Goal: Task Accomplishment & Management: Manage account settings

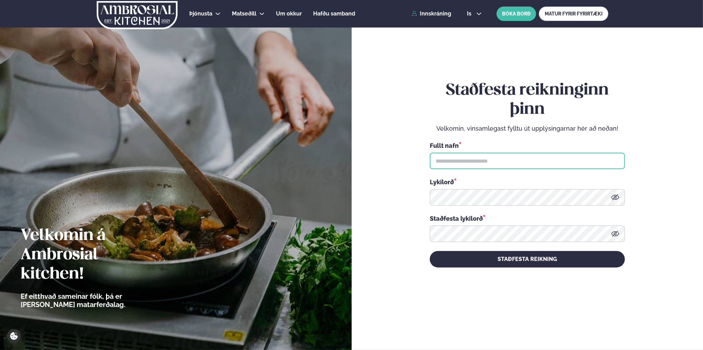
click at [468, 159] on input "text" at bounding box center [527, 161] width 195 height 17
type input "**********"
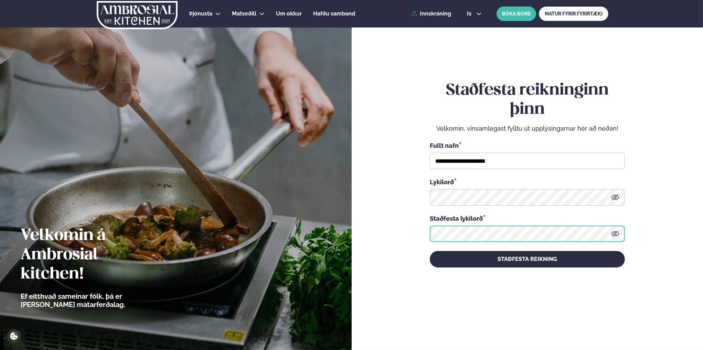
click at [430, 251] on button "STAÐFESTA REIKNING" at bounding box center [527, 259] width 195 height 17
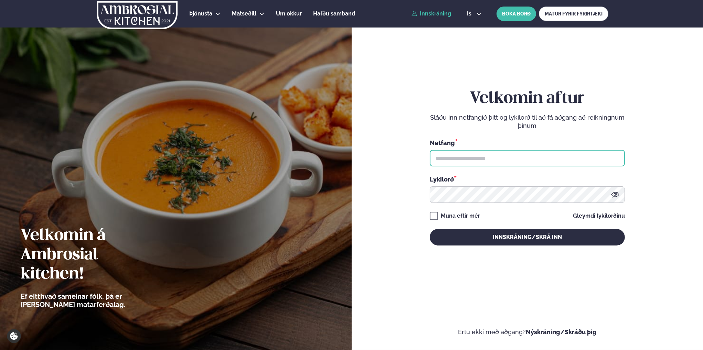
click at [450, 155] on input "text" at bounding box center [527, 158] width 195 height 17
type input "**********"
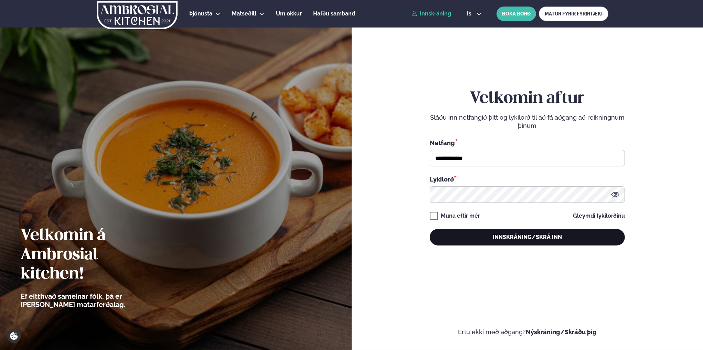
click at [514, 236] on button "Innskráning/Skrá inn" at bounding box center [527, 237] width 195 height 17
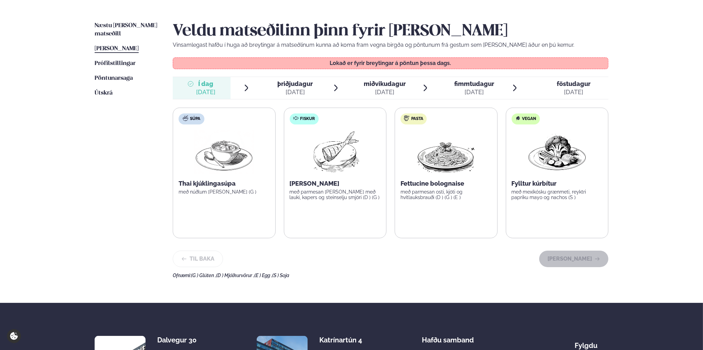
scroll to position [172, 0]
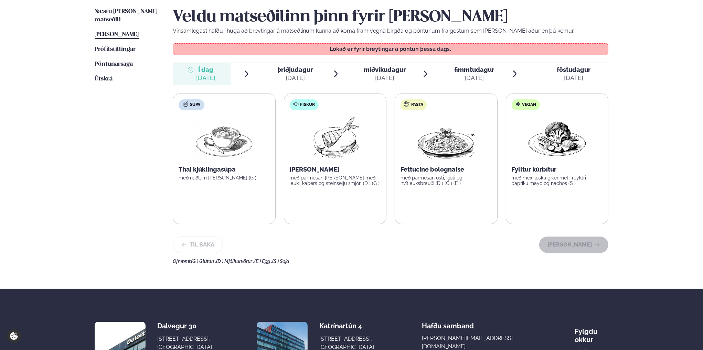
click at [303, 75] on div "[DATE]" at bounding box center [294, 78] width 35 height 8
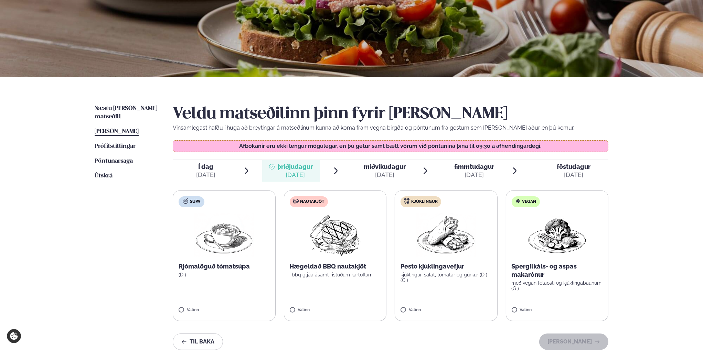
scroll to position [69, 0]
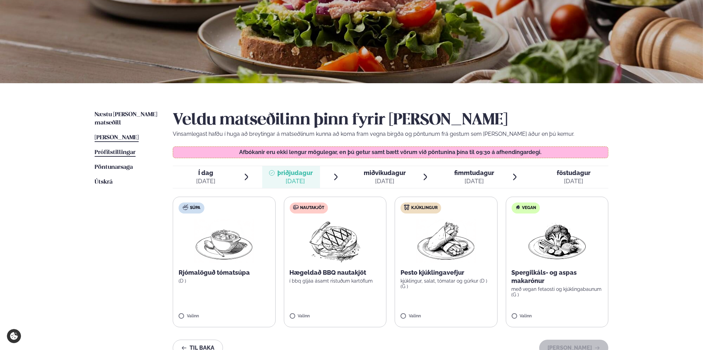
click at [118, 150] on span "Prófílstillingar" at bounding box center [115, 153] width 41 height 6
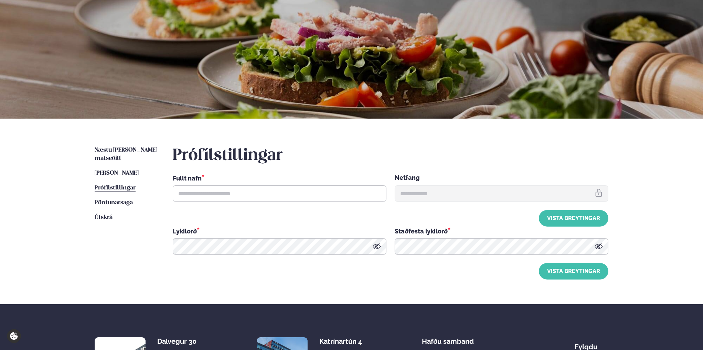
type input "**********"
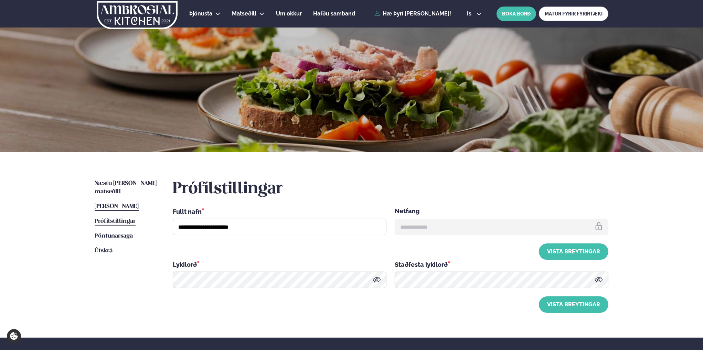
click at [121, 204] on span "[PERSON_NAME]" at bounding box center [117, 207] width 44 height 6
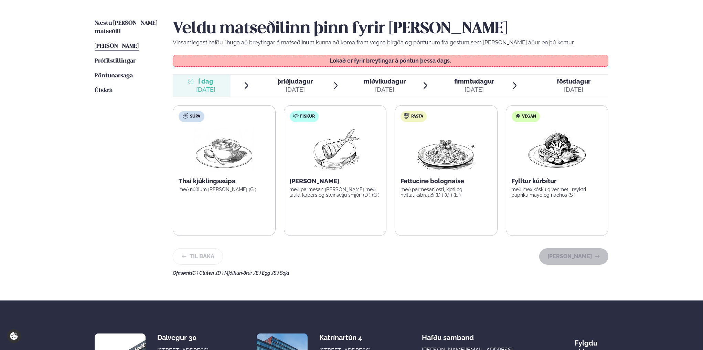
scroll to position [172, 0]
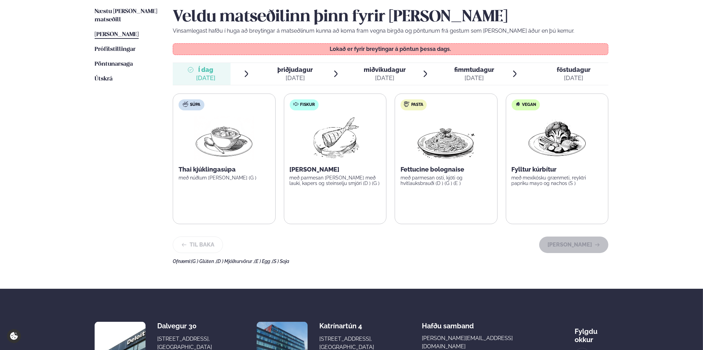
click at [301, 76] on div "[DATE]" at bounding box center [294, 78] width 35 height 8
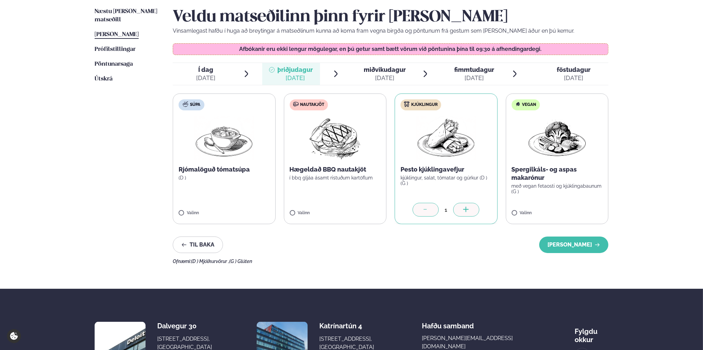
click at [372, 67] on span "miðvikudagur" at bounding box center [385, 69] width 42 height 7
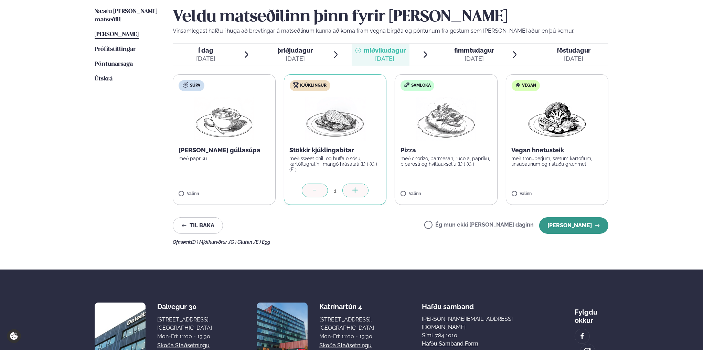
click at [577, 227] on button "[PERSON_NAME]" at bounding box center [573, 225] width 69 height 17
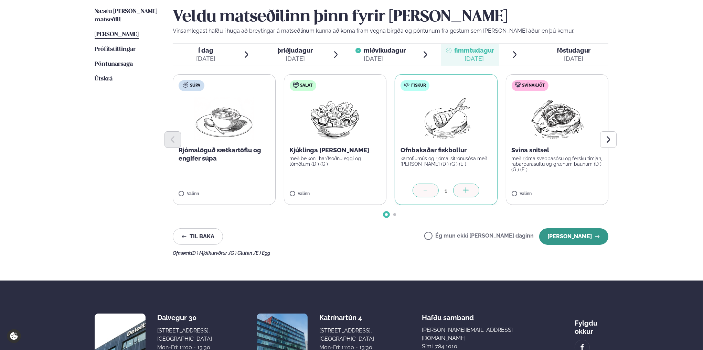
click at [577, 235] on button "[PERSON_NAME]" at bounding box center [573, 236] width 69 height 17
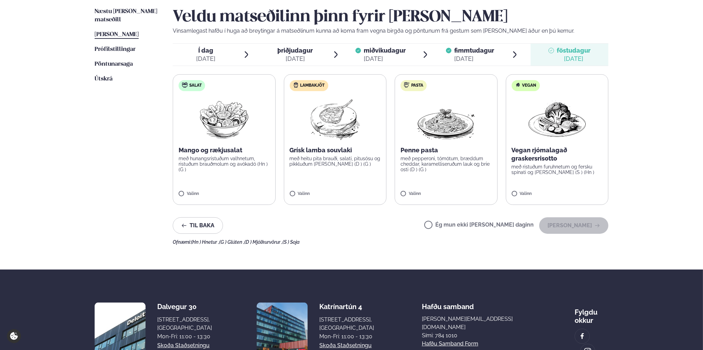
click at [562, 54] on span "föstudagur" at bounding box center [574, 50] width 34 height 7
click at [452, 222] on label "Ég mun ekki [PERSON_NAME] daginn" at bounding box center [478, 225] width 109 height 7
click at [572, 226] on button "[PERSON_NAME]" at bounding box center [573, 225] width 69 height 17
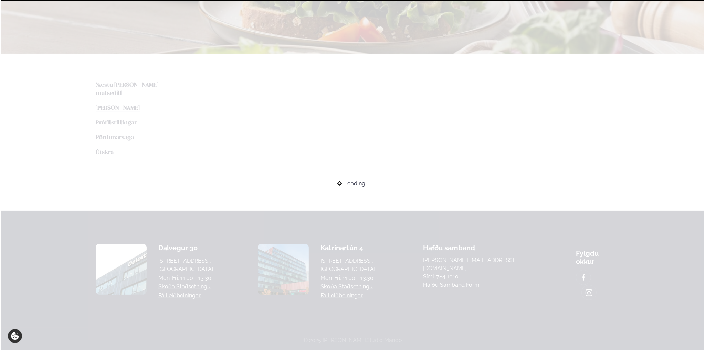
scroll to position [161, 0]
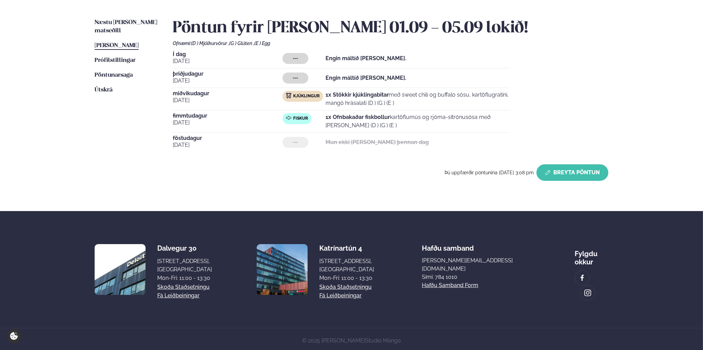
click at [571, 171] on button "Breyta Pöntun" at bounding box center [572, 172] width 72 height 17
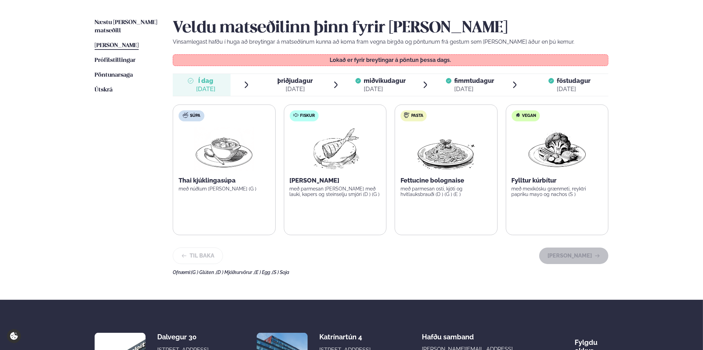
click at [290, 87] on div "[DATE]" at bounding box center [294, 89] width 35 height 8
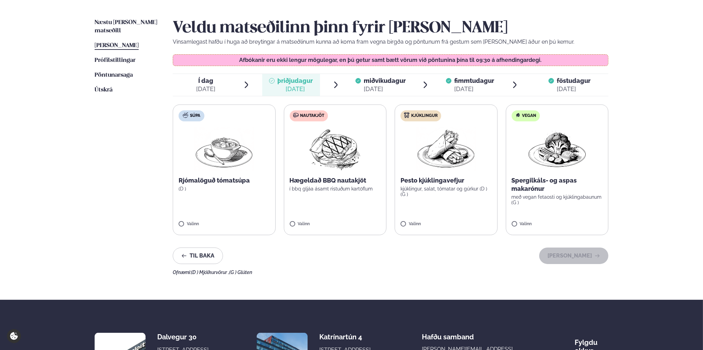
click at [403, 220] on label "Kjúklingur Pesto kjúklingavefjur kjúklingur, salat, tómatar og gúrkur (D ) (G )…" at bounding box center [446, 170] width 103 height 131
click at [568, 256] on button "[PERSON_NAME]" at bounding box center [573, 256] width 69 height 17
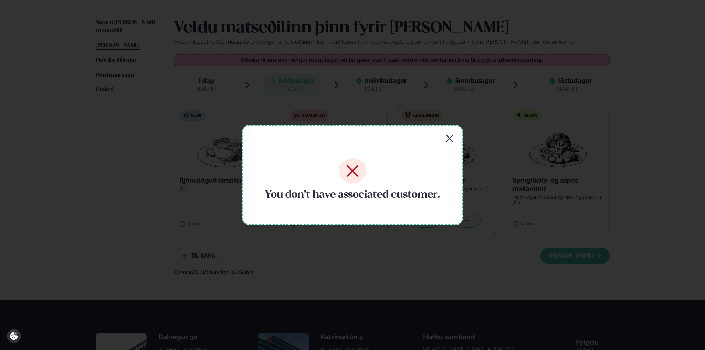
click at [450, 138] on icon "button" at bounding box center [449, 138] width 7 height 7
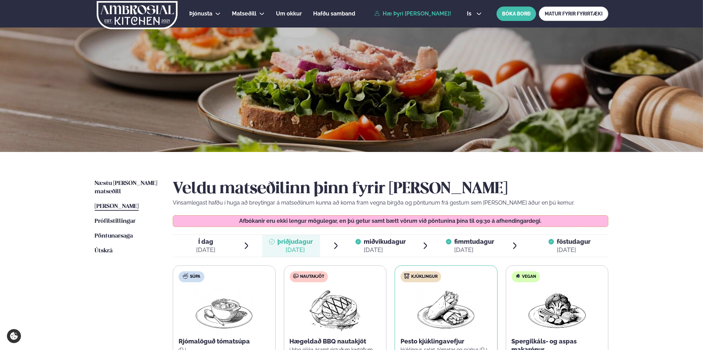
scroll to position [103, 0]
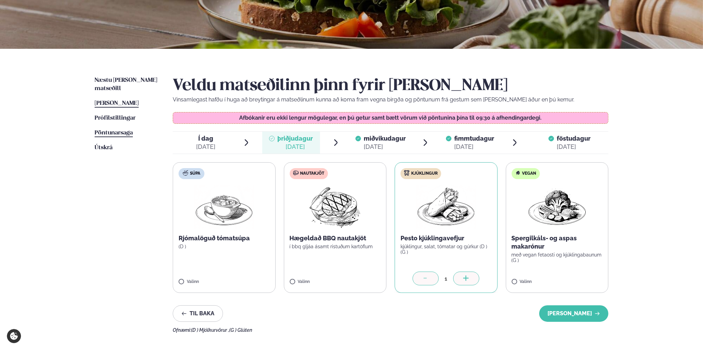
click at [101, 130] on span "Pöntunarsaga" at bounding box center [114, 133] width 38 height 6
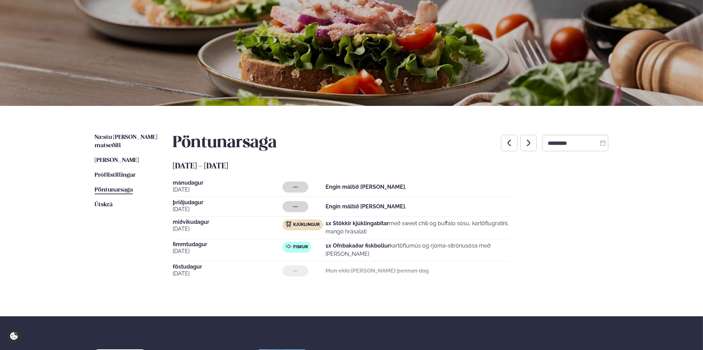
scroll to position [34, 0]
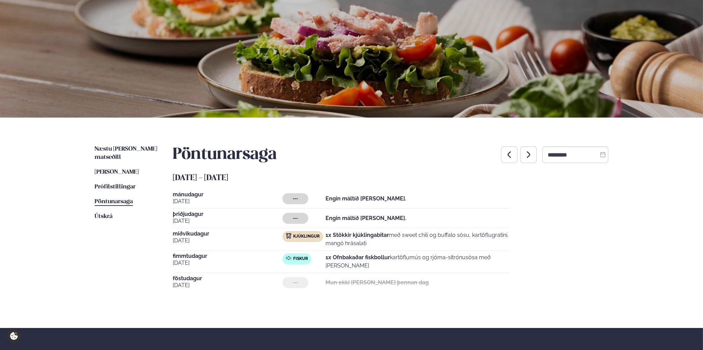
click at [383, 170] on div "Pöntunarsaga ********* september 1 - 5 mánudagur sep. 1 --- Engin máltíð valin.…" at bounding box center [391, 218] width 436 height 147
click at [107, 184] on span "Prófílstillingar" at bounding box center [115, 187] width 41 height 6
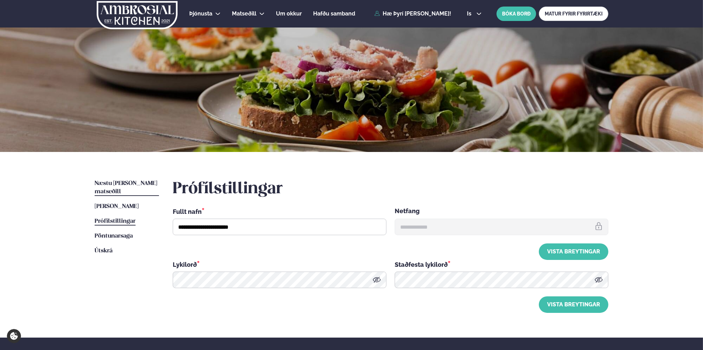
click at [128, 185] on span "Næstu [PERSON_NAME] matseðill" at bounding box center [126, 188] width 63 height 14
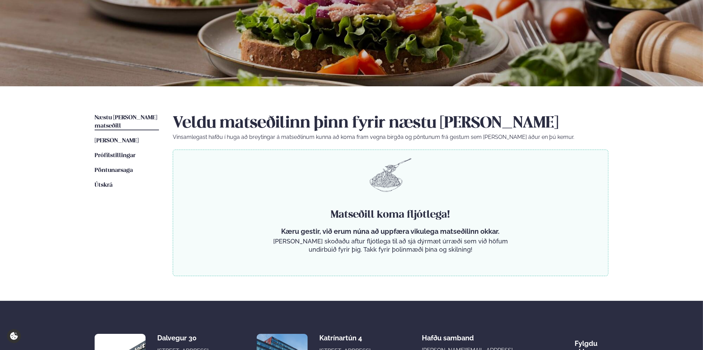
scroll to position [103, 0]
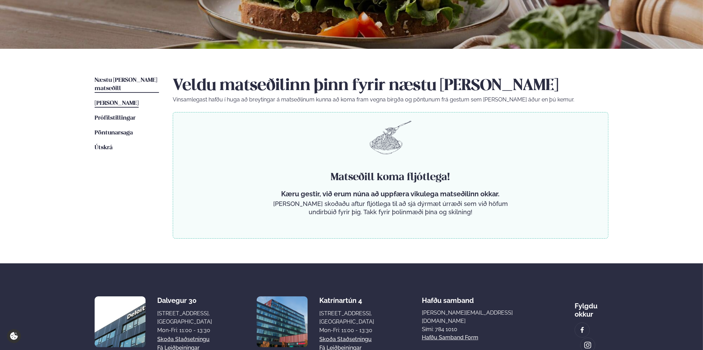
click at [114, 100] on span "[PERSON_NAME]" at bounding box center [117, 103] width 44 height 6
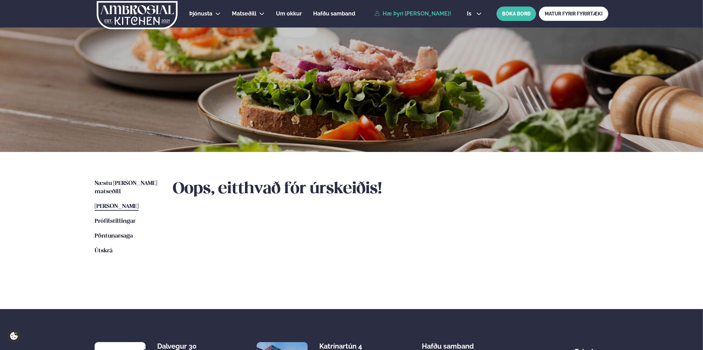
click at [417, 14] on link "Hæ Þyrí [PERSON_NAME]!" at bounding box center [412, 14] width 77 height 6
click at [384, 14] on link "Hæ Þyrí [PERSON_NAME]!" at bounding box center [412, 14] width 77 height 6
click at [103, 218] on span "Prófílstillingar" at bounding box center [115, 221] width 41 height 6
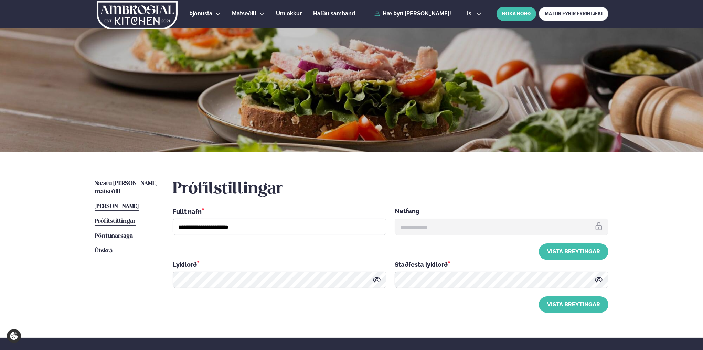
click at [106, 203] on link "[PERSON_NAME] matseðill [PERSON_NAME]" at bounding box center [117, 207] width 44 height 8
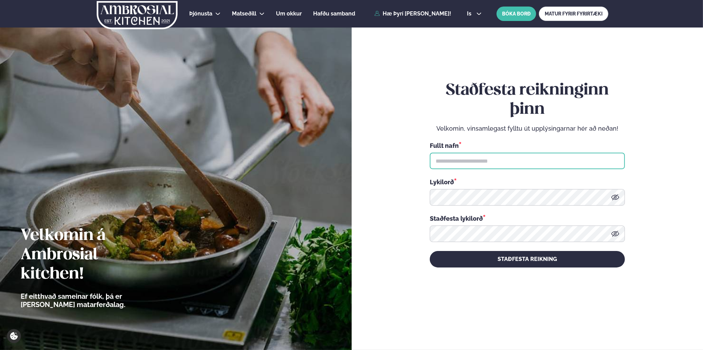
click at [457, 163] on input "text" at bounding box center [527, 161] width 195 height 17
type input "**********"
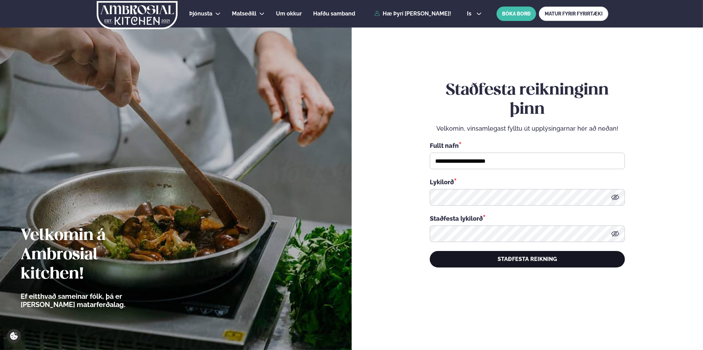
click at [518, 262] on button "STAÐFESTA REIKNING" at bounding box center [527, 259] width 195 height 17
click at [533, 259] on button "STAÐFESTA REIKNING" at bounding box center [527, 259] width 195 height 17
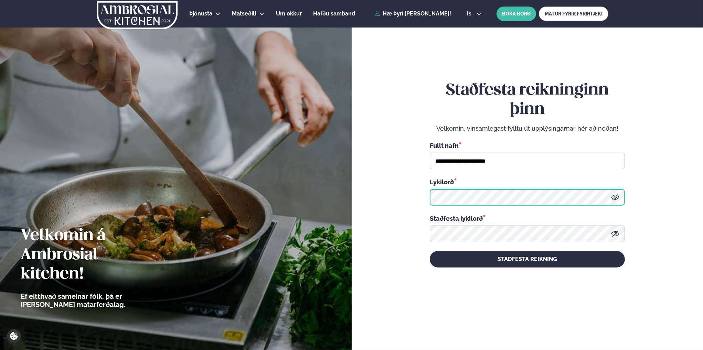
click at [412, 199] on form "**********" at bounding box center [527, 174] width 310 height 324
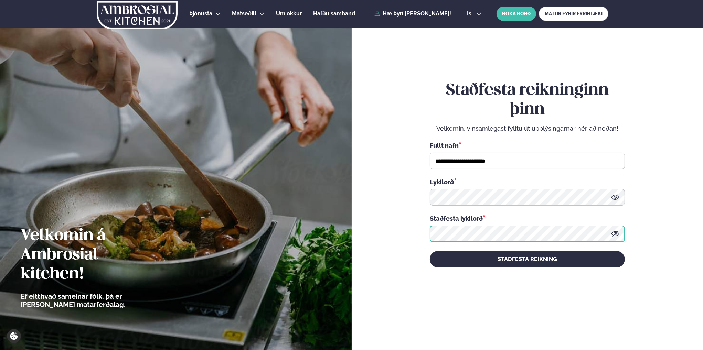
click at [430, 251] on button "STAÐFESTA REIKNING" at bounding box center [527, 259] width 195 height 17
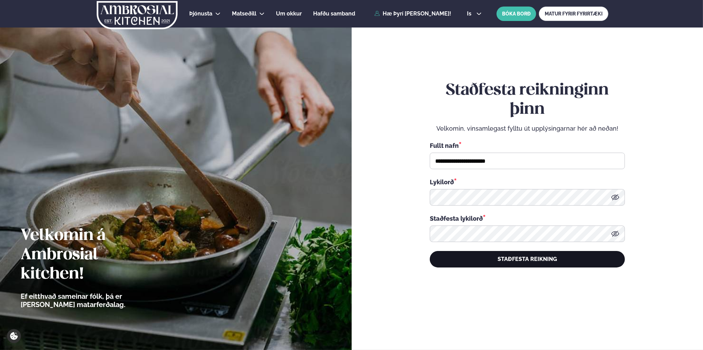
click at [522, 259] on button "STAÐFESTA REIKNING" at bounding box center [527, 259] width 195 height 17
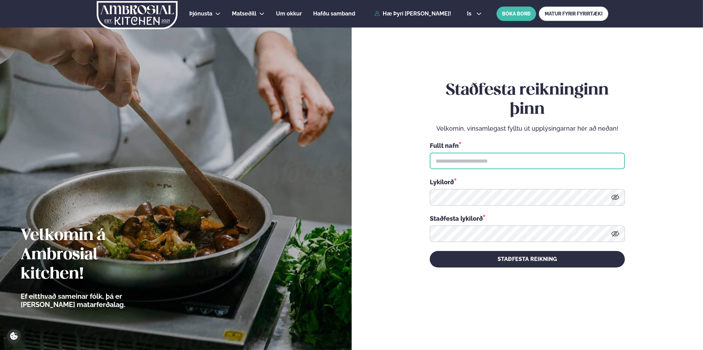
click at [463, 166] on input "text" at bounding box center [527, 161] width 195 height 17
type input "**********"
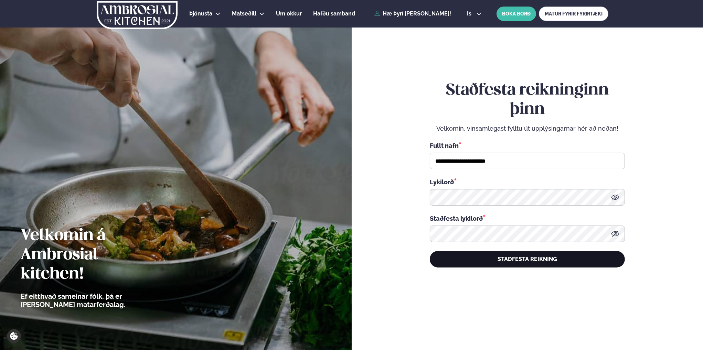
click at [502, 262] on button "STAÐFESTA REIKNING" at bounding box center [527, 259] width 195 height 17
click at [506, 260] on button "STAÐFESTA REIKNING" at bounding box center [527, 259] width 195 height 17
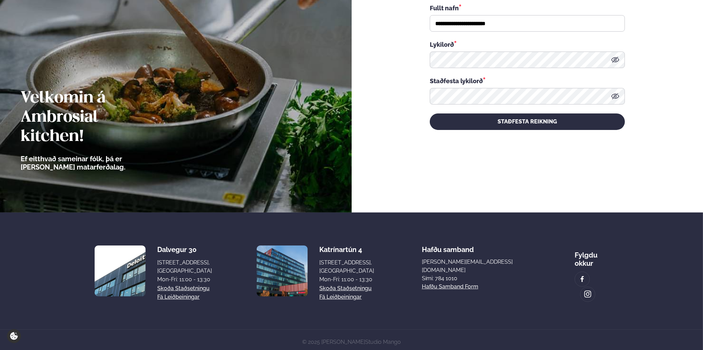
scroll to position [34, 0]
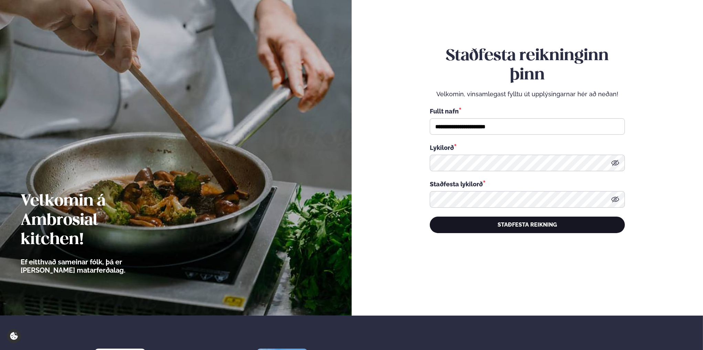
click at [537, 226] on button "STAÐFESTA REIKNING" at bounding box center [527, 225] width 195 height 17
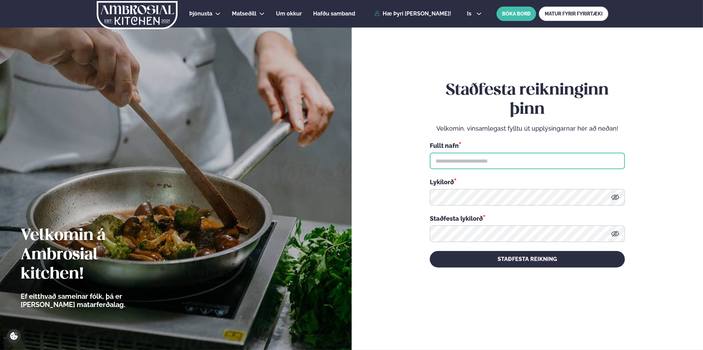
click at [490, 157] on input "text" at bounding box center [527, 161] width 195 height 17
type input "**********"
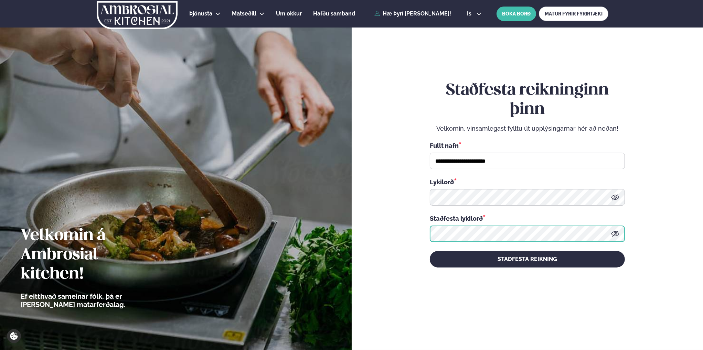
click at [430, 251] on button "STAÐFESTA REIKNING" at bounding box center [527, 259] width 195 height 17
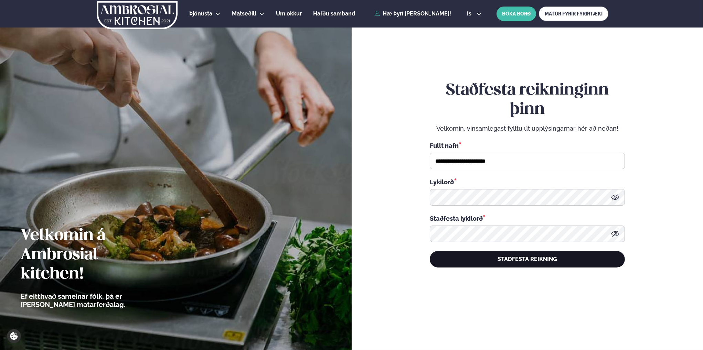
click at [473, 257] on button "STAÐFESTA REIKNING" at bounding box center [527, 259] width 195 height 17
click at [502, 259] on button "STAÐFESTA REIKNING" at bounding box center [527, 259] width 195 height 17
click at [551, 257] on button "STAÐFESTA REIKNING" at bounding box center [527, 259] width 195 height 17
click at [502, 258] on button "STAÐFESTA REIKNING" at bounding box center [527, 259] width 195 height 17
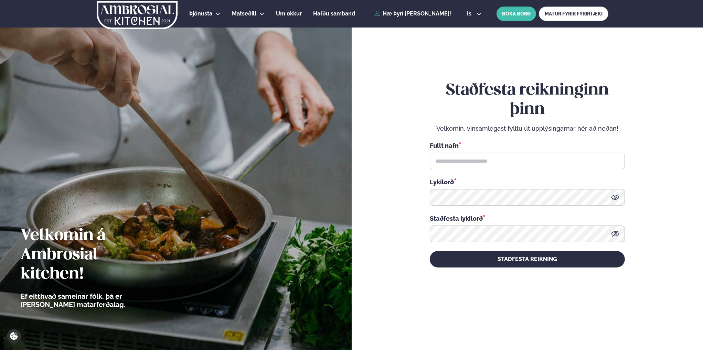
type input "**********"
click at [430, 251] on button "STAÐFESTA REIKNING" at bounding box center [527, 259] width 195 height 17
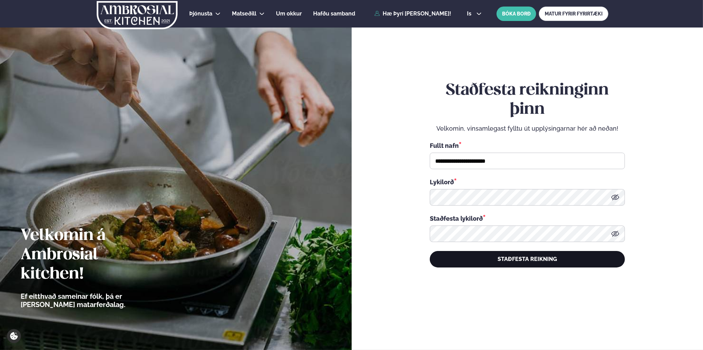
click at [516, 259] on button "STAÐFESTA REIKNING" at bounding box center [527, 259] width 195 height 17
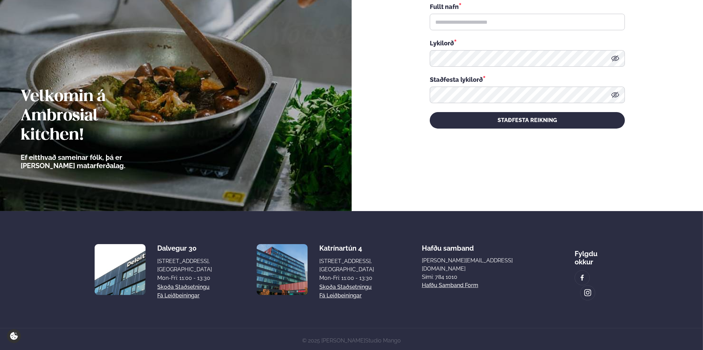
scroll to position [1, 0]
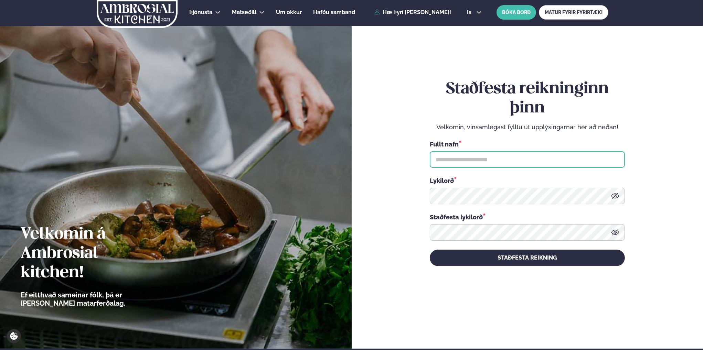
click at [486, 160] on input "text" at bounding box center [527, 159] width 195 height 17
type input "**********"
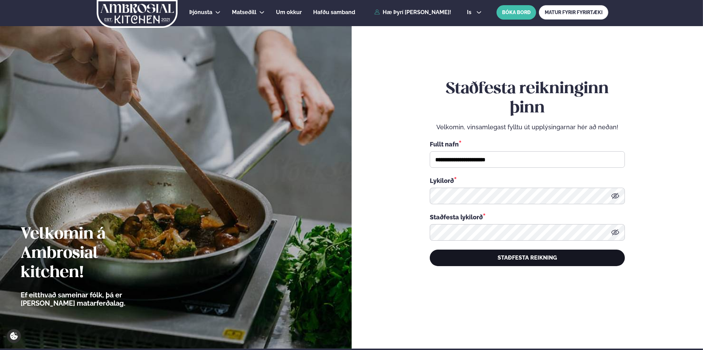
click at [502, 256] on button "STAÐFESTA REIKNING" at bounding box center [527, 258] width 195 height 17
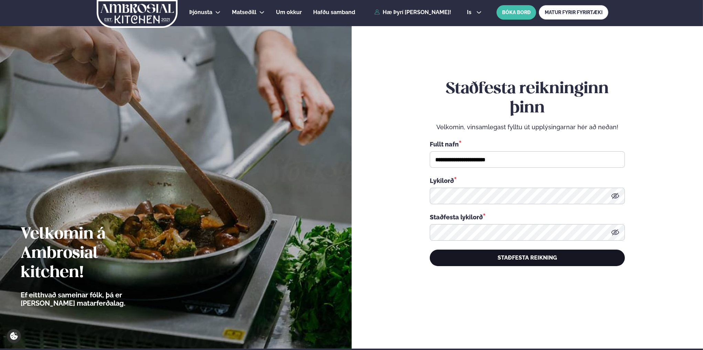
click at [502, 256] on button "STAÐFESTA REIKNING" at bounding box center [527, 258] width 195 height 17
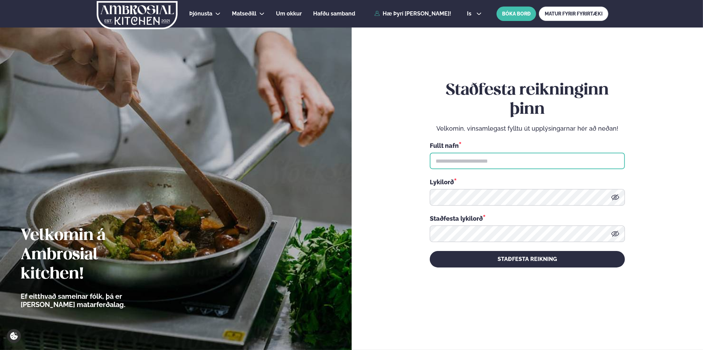
click at [464, 162] on input "text" at bounding box center [527, 161] width 195 height 17
type input "**********"
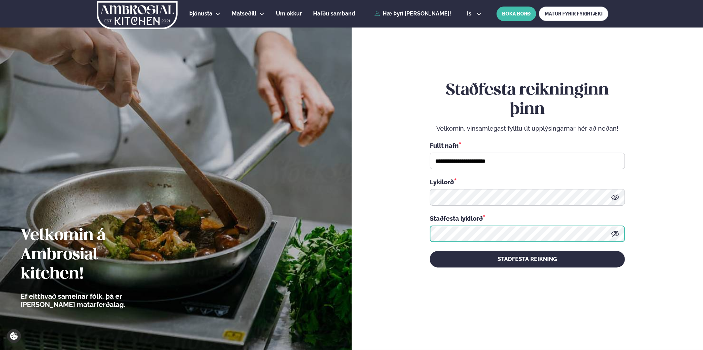
click at [430, 251] on button "STAÐFESTA REIKNING" at bounding box center [527, 259] width 195 height 17
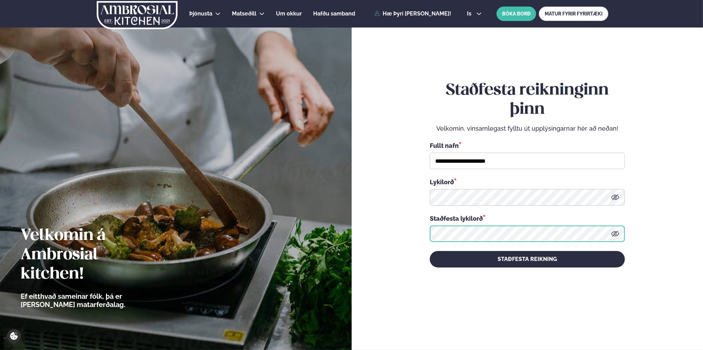
click at [430, 251] on button "STAÐFESTA REIKNING" at bounding box center [527, 259] width 195 height 17
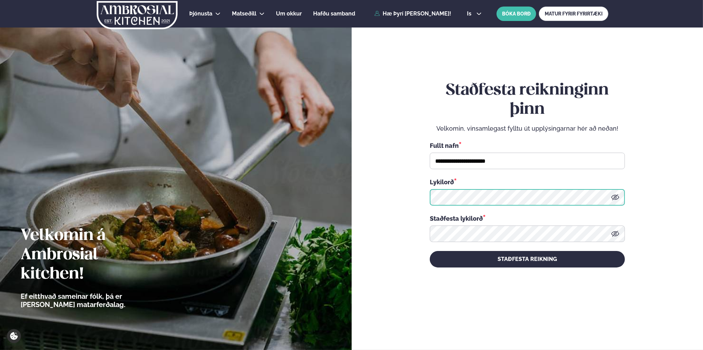
click at [400, 198] on form "**********" at bounding box center [527, 174] width 310 height 324
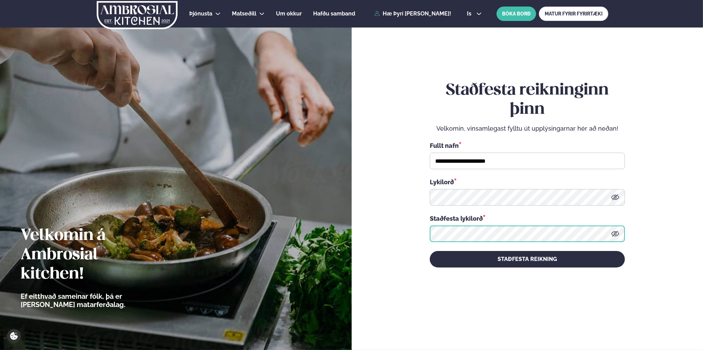
click at [430, 251] on button "STAÐFESTA REIKNING" at bounding box center [527, 259] width 195 height 17
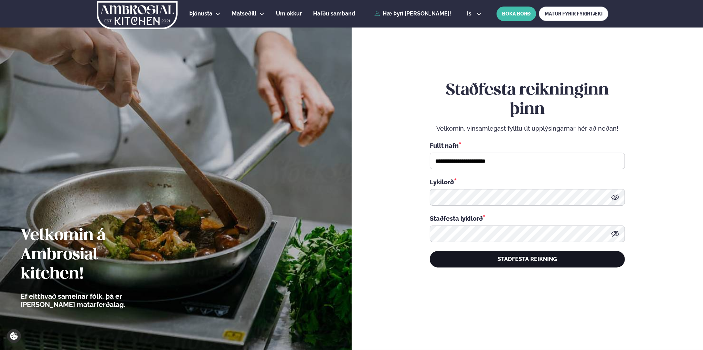
click at [505, 262] on button "STAÐFESTA REIKNING" at bounding box center [527, 259] width 195 height 17
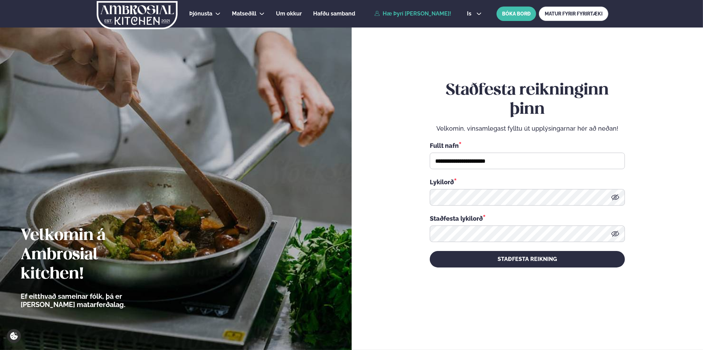
click at [400, 15] on link "Hæ Þyrí [PERSON_NAME]!" at bounding box center [412, 14] width 77 height 6
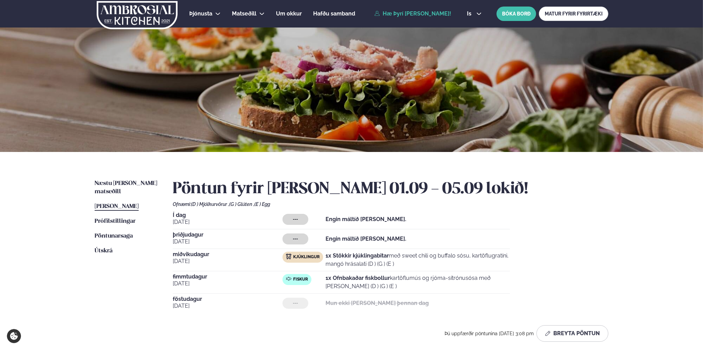
click at [115, 204] on span "[PERSON_NAME]" at bounding box center [117, 207] width 44 height 6
click at [406, 11] on link "Hæ Þyrí [PERSON_NAME]!" at bounding box center [412, 14] width 77 height 6
click at [402, 15] on link "Hæ Þyrí [PERSON_NAME]!" at bounding box center [412, 14] width 77 height 6
click at [110, 218] on span "Prófílstillingar" at bounding box center [115, 221] width 41 height 6
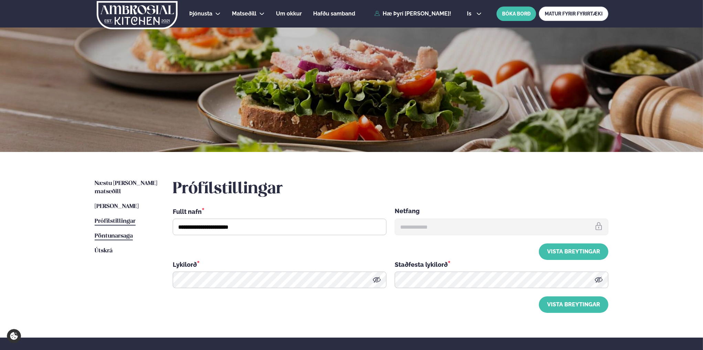
click at [107, 233] on span "Pöntunarsaga" at bounding box center [114, 236] width 38 height 6
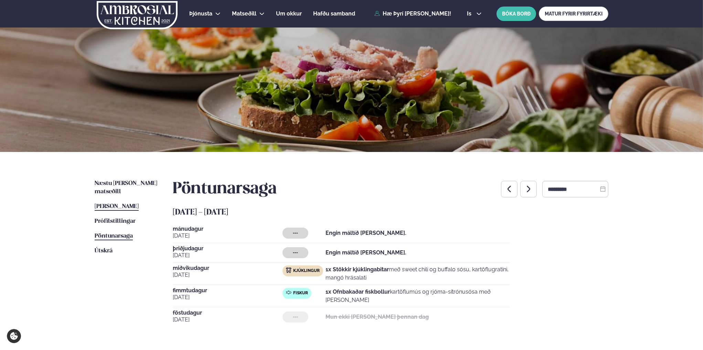
click at [111, 204] on span "[PERSON_NAME]" at bounding box center [117, 207] width 44 height 6
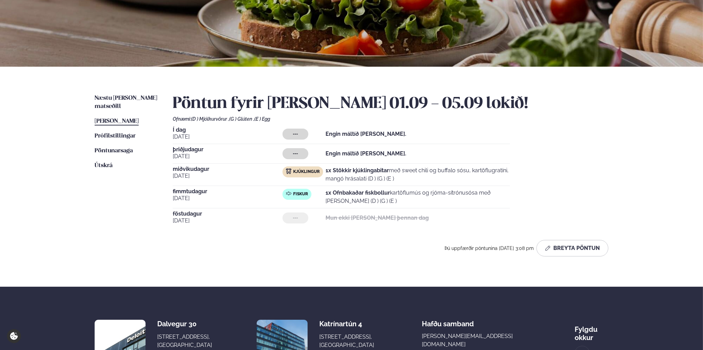
scroll to position [103, 0]
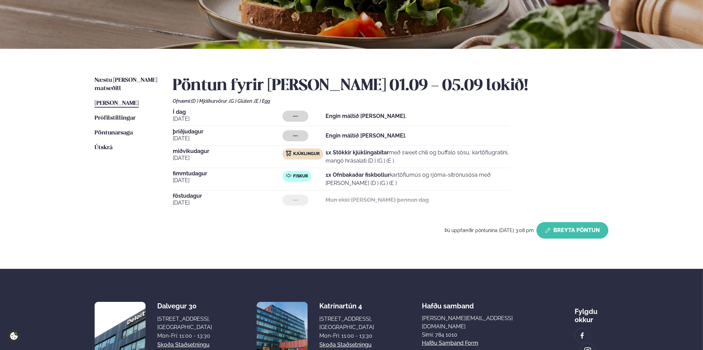
click at [563, 233] on button "Breyta Pöntun" at bounding box center [572, 230] width 72 height 17
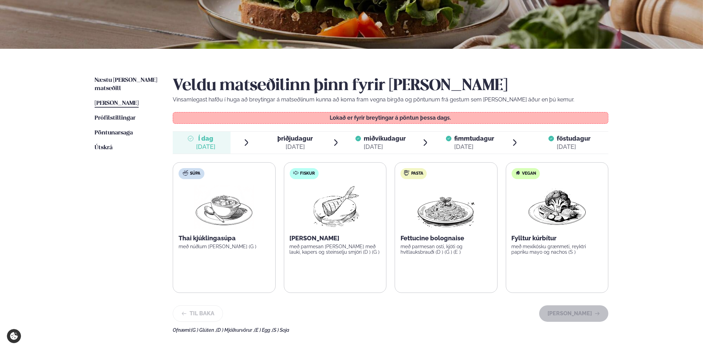
click at [286, 139] on span "þriðjudagur" at bounding box center [294, 138] width 35 height 7
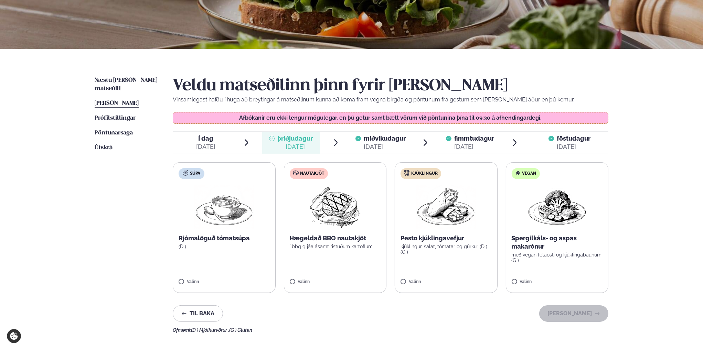
click at [427, 207] on img at bounding box center [446, 207] width 61 height 44
click at [561, 315] on button "[PERSON_NAME]" at bounding box center [573, 313] width 69 height 17
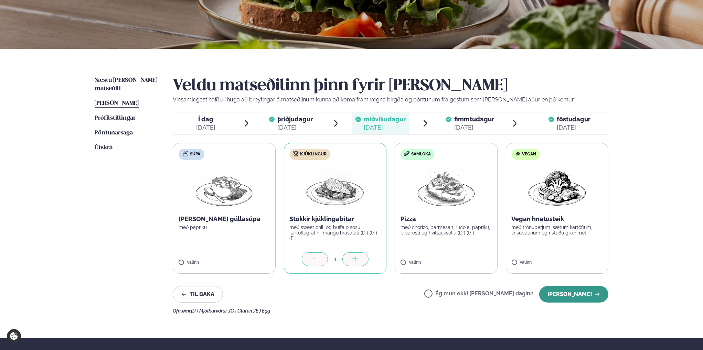
click at [562, 295] on button "[PERSON_NAME]" at bounding box center [573, 294] width 69 height 17
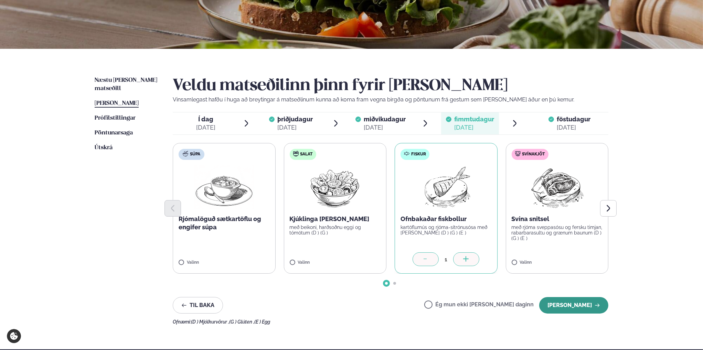
click at [563, 304] on button "[PERSON_NAME]" at bounding box center [573, 305] width 69 height 17
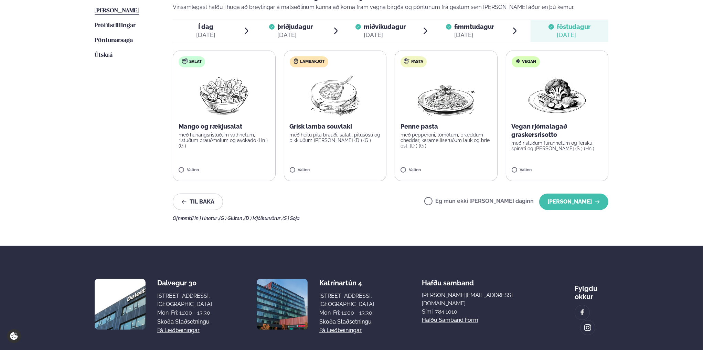
scroll to position [206, 0]
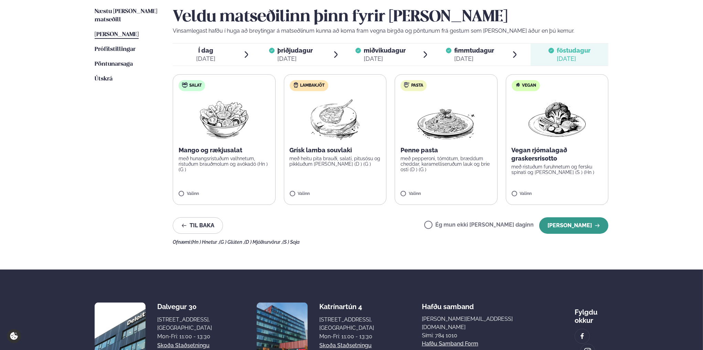
click at [567, 223] on button "[PERSON_NAME]" at bounding box center [573, 225] width 69 height 17
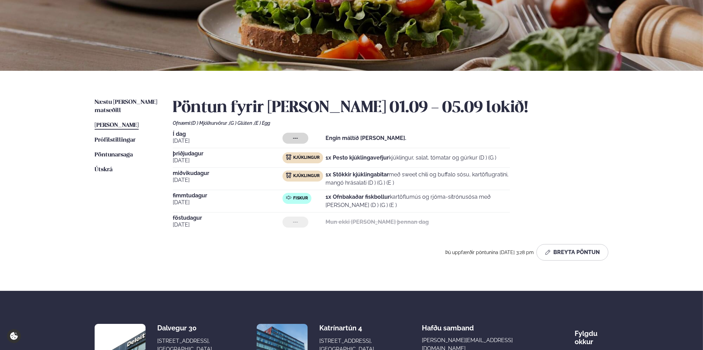
scroll to position [0, 0]
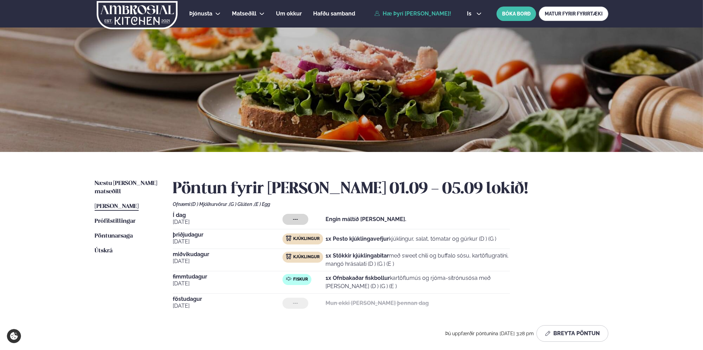
click at [590, 204] on div "Ofnæmi: (D ) Mjólkurvörur , (G ) Glúten , (E ) Egg" at bounding box center [391, 205] width 436 height 6
